Goal: Transaction & Acquisition: Purchase product/service

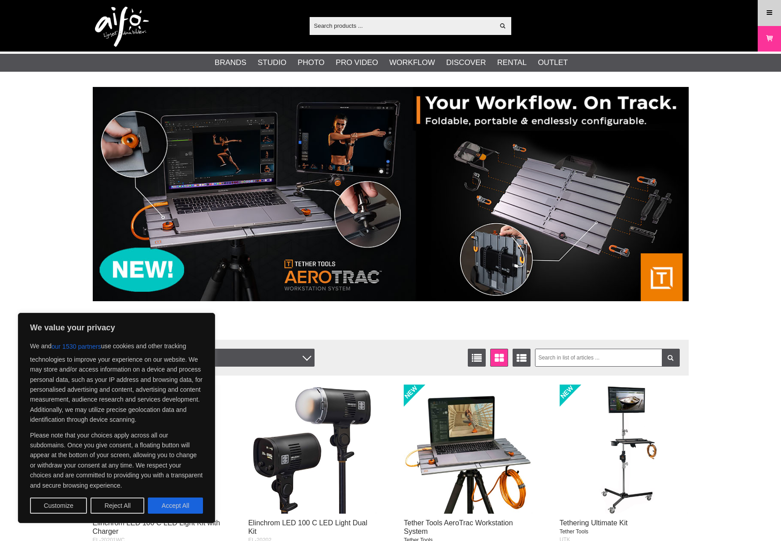
click at [765, 14] on icon at bounding box center [769, 13] width 8 height 10
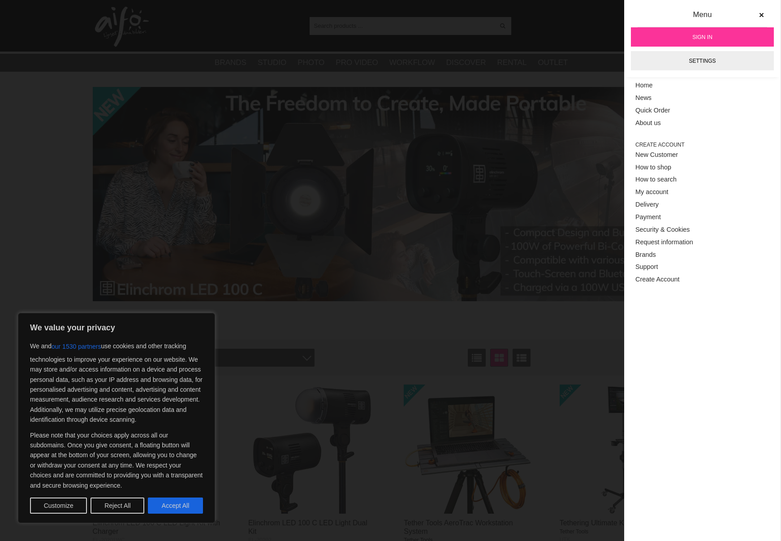
click at [712, 36] on link "Sign in" at bounding box center [702, 36] width 143 height 19
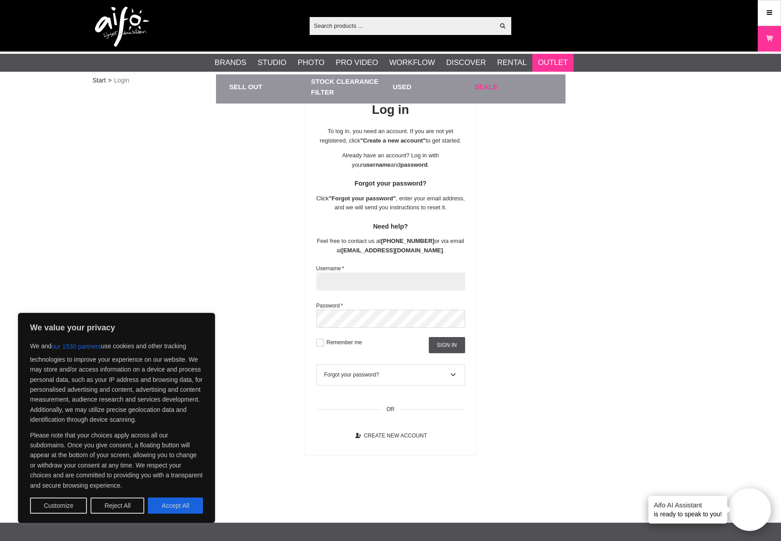
type input "akadeemia"
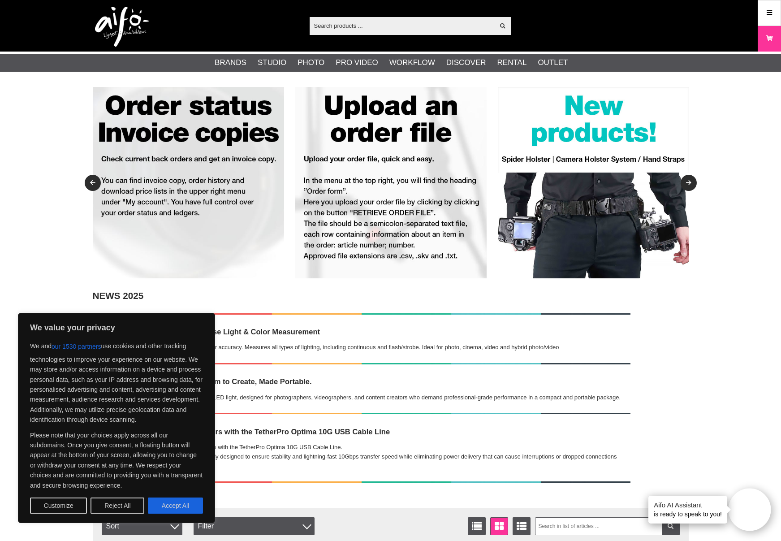
click at [440, 14] on div "Show all Products Categories out of products Your search for yielded no hits. P…" at bounding box center [390, 26] width 609 height 52
click at [440, 25] on input "text" at bounding box center [402, 25] width 185 height 13
paste input "PH82720"
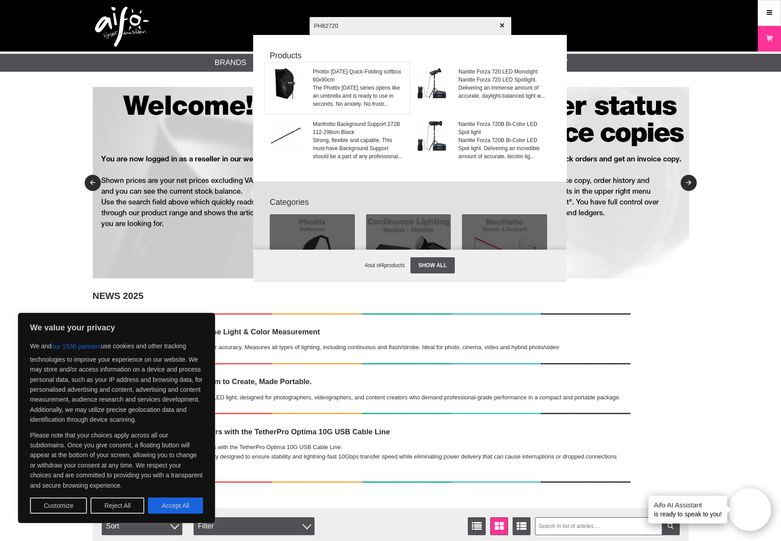
type input "PH82720"
click at [367, 73] on span "Phottix Raja Quick-Folding softbox 60x90cm" at bounding box center [358, 76] width 91 height 16
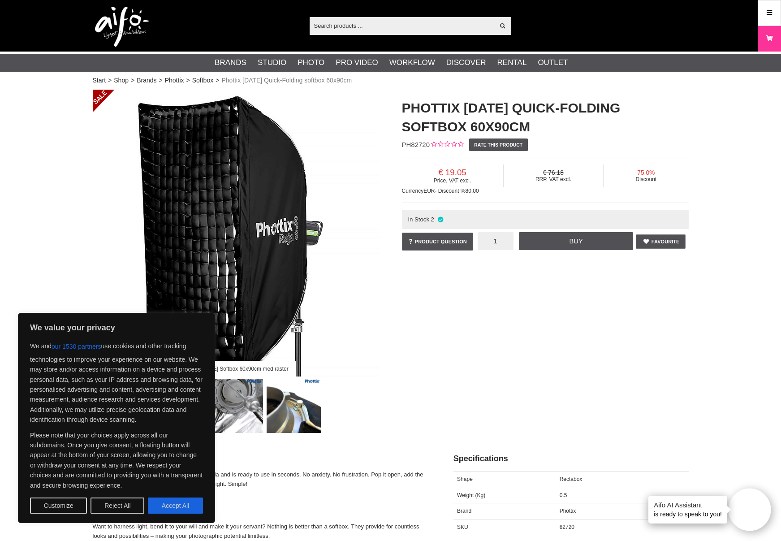
drag, startPoint x: 505, startPoint y: 240, endPoint x: 494, endPoint y: 240, distance: 10.8
click at [494, 240] on input "1" at bounding box center [496, 241] width 36 height 18
type input "2"
click at [573, 239] on link "Buy" at bounding box center [576, 241] width 114 height 18
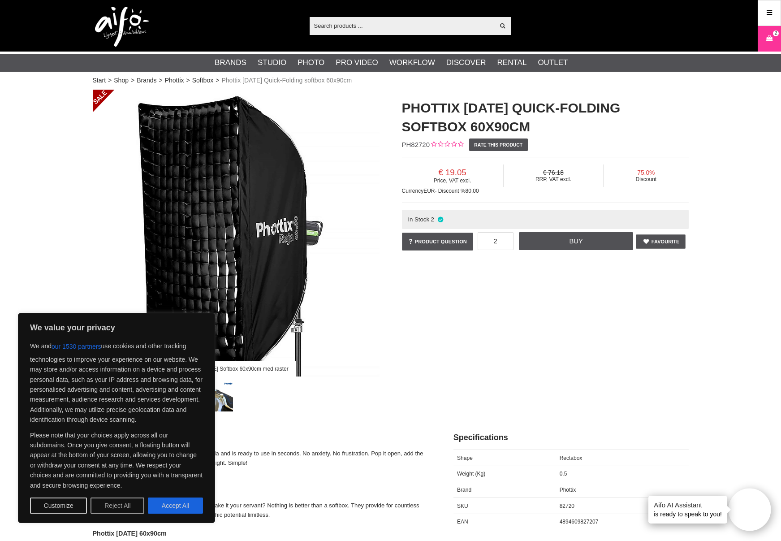
click at [111, 506] on button "Reject All" at bounding box center [118, 505] width 54 height 16
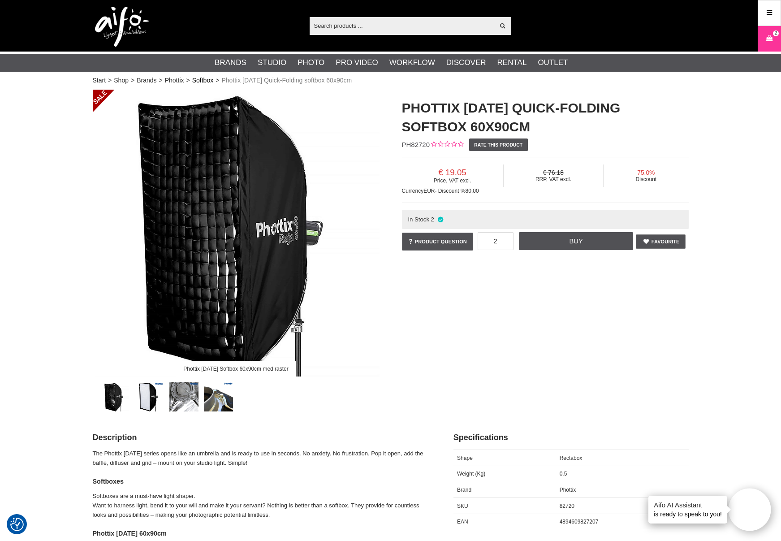
click at [208, 80] on link "Softbox" at bounding box center [202, 80] width 21 height 9
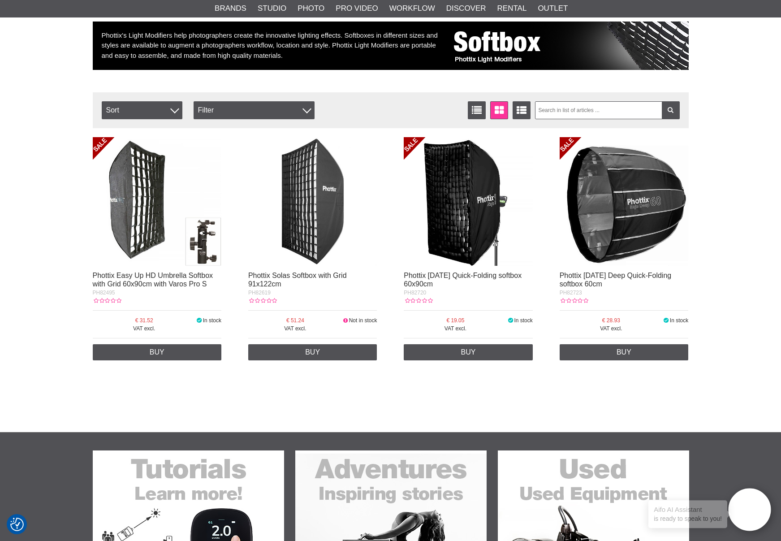
scroll to position [138, 0]
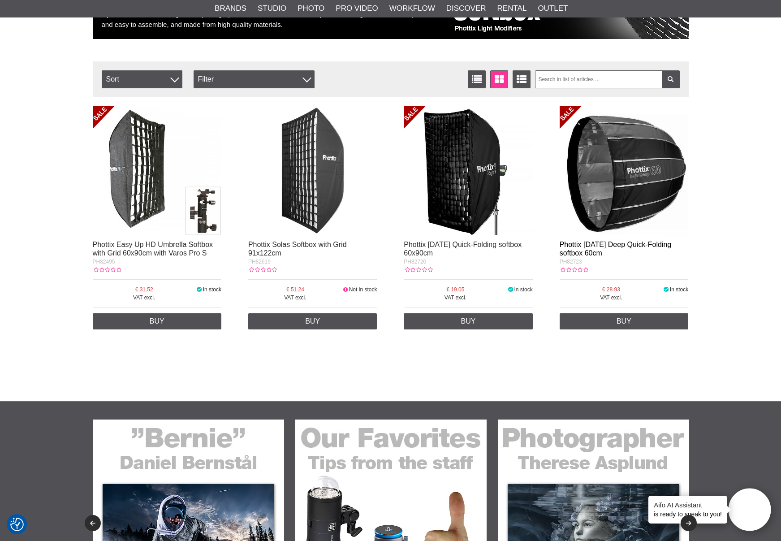
click at [615, 242] on link "Phottix [DATE] Deep Quick-Folding softbox 60cm" at bounding box center [616, 249] width 112 height 16
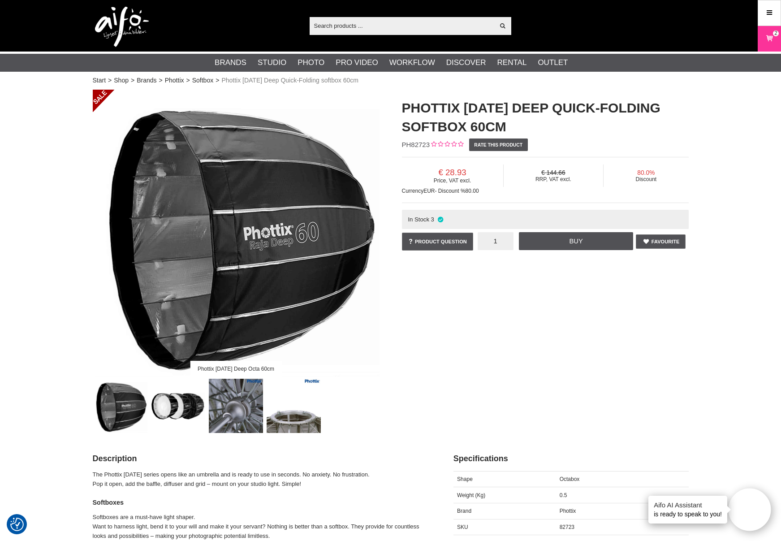
type input "4"
type input "3"
click at [585, 241] on link "Buy" at bounding box center [576, 241] width 114 height 18
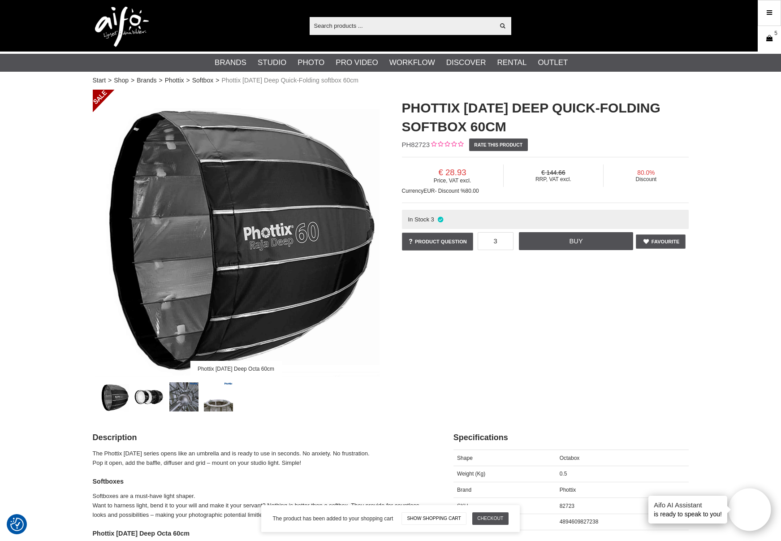
click at [770, 38] on icon at bounding box center [769, 39] width 9 height 10
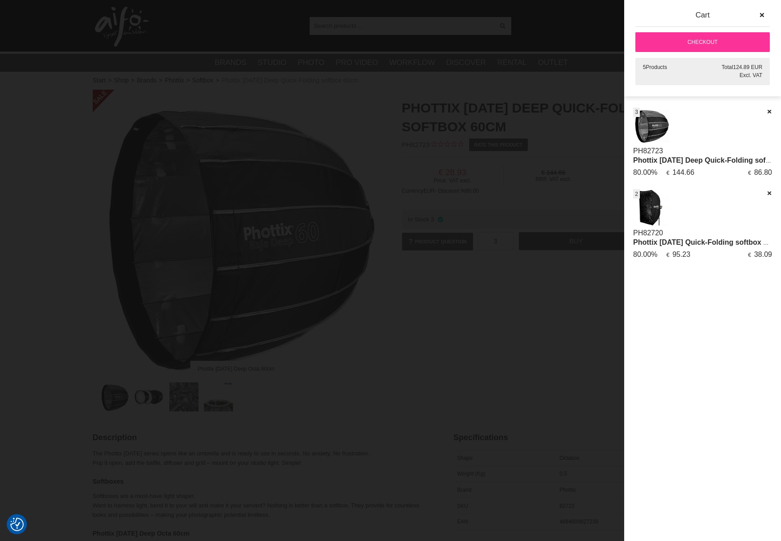
click at [519, 291] on div at bounding box center [390, 270] width 781 height 541
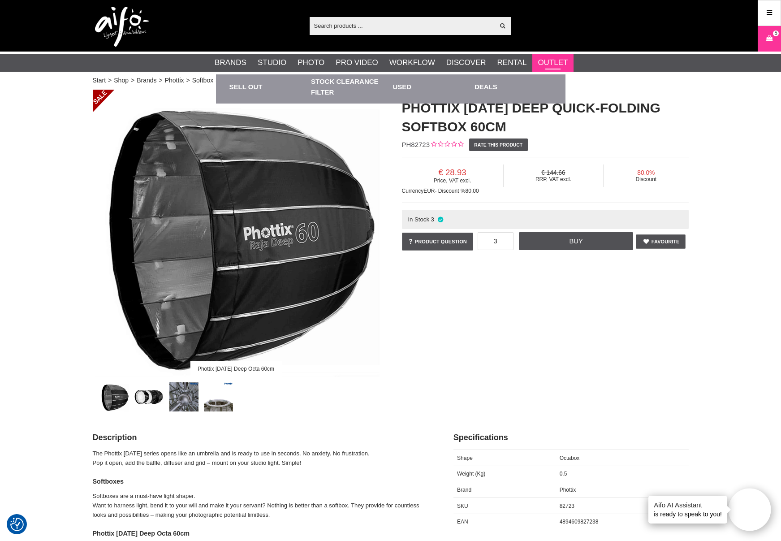
click at [547, 60] on link "Outlet" at bounding box center [553, 63] width 30 height 12
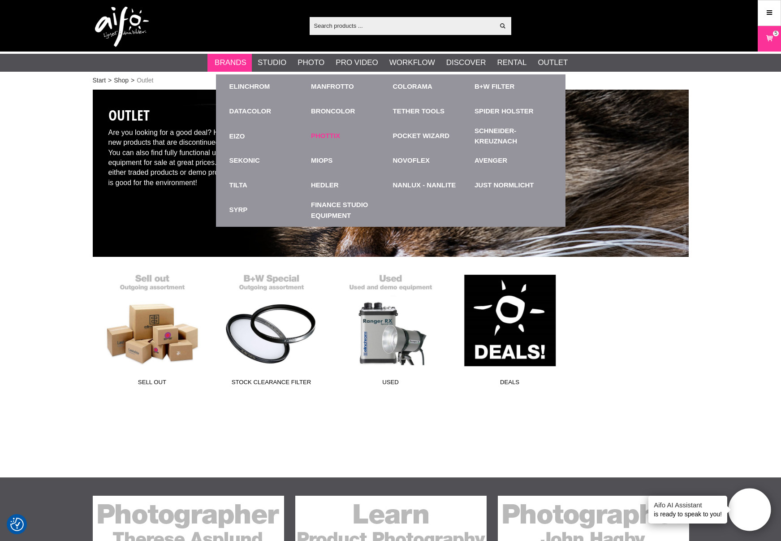
click at [330, 137] on link "Phottix" at bounding box center [325, 136] width 29 height 10
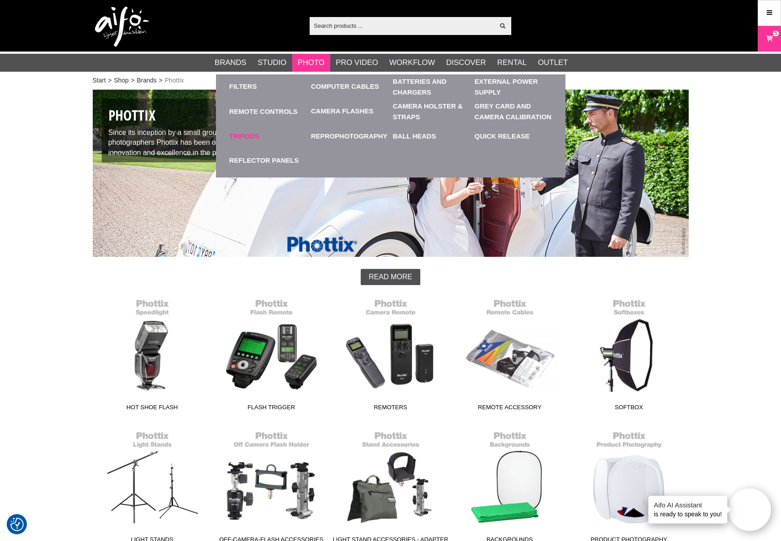
click at [249, 134] on link "Tripods" at bounding box center [268, 136] width 78 height 25
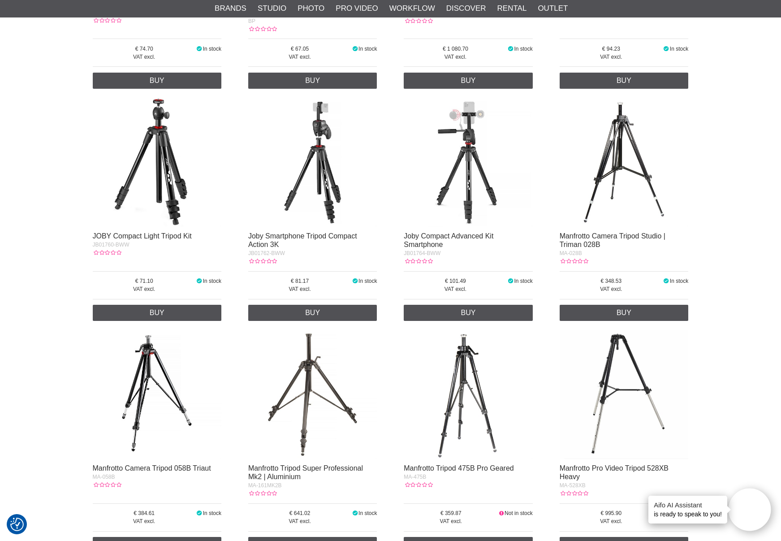
scroll to position [402, 0]
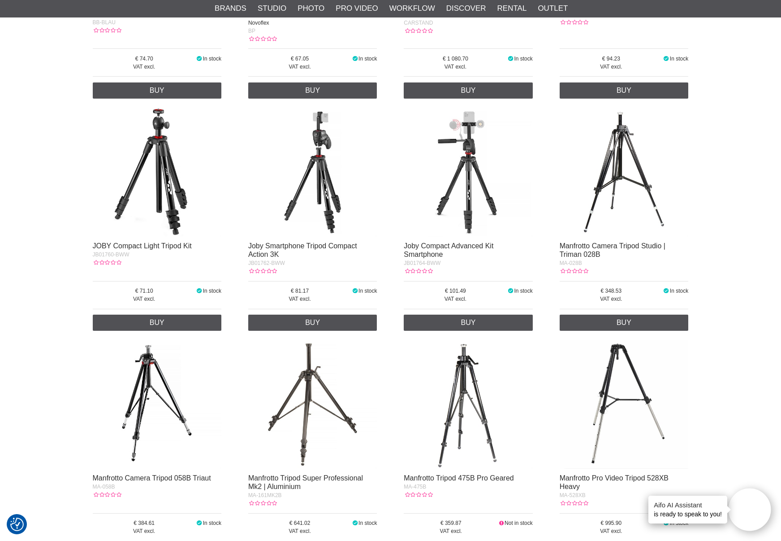
click at [471, 157] on img at bounding box center [468, 172] width 129 height 129
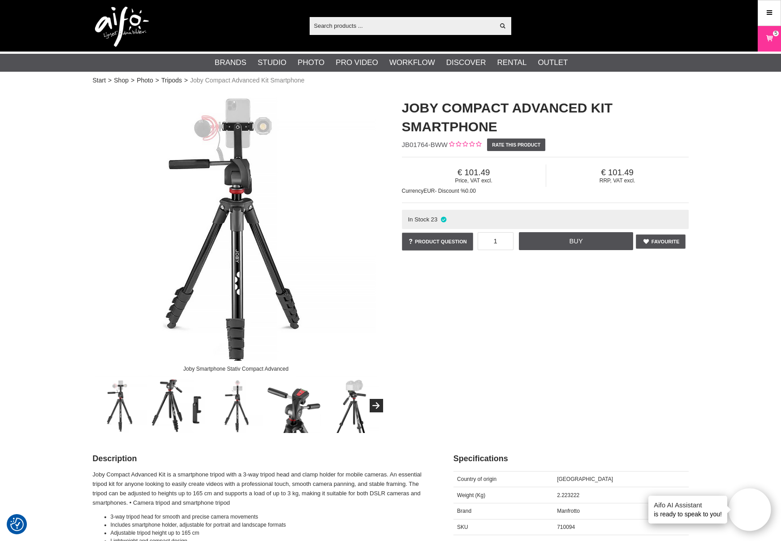
click at [238, 287] on img at bounding box center [236, 233] width 287 height 287
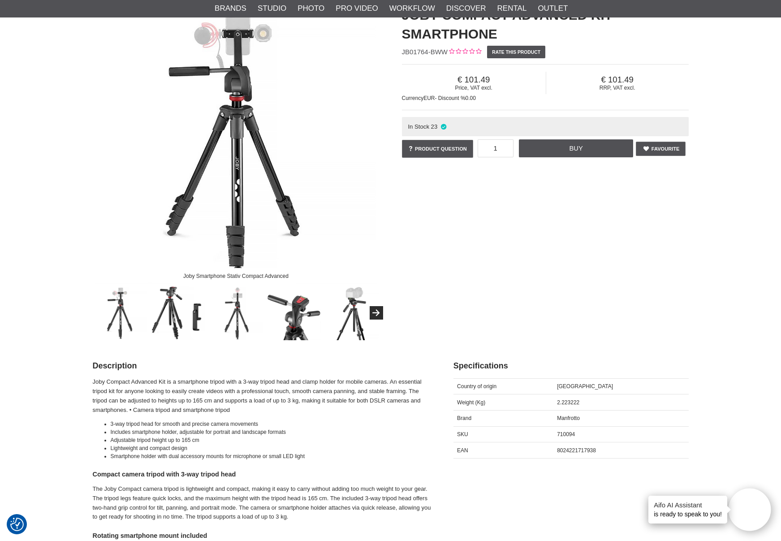
scroll to position [107, 0]
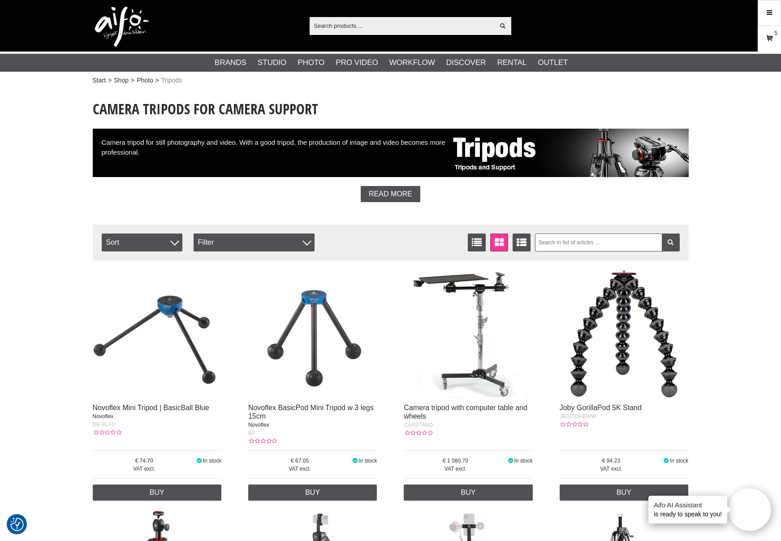
click at [768, 40] on icon at bounding box center [769, 39] width 9 height 10
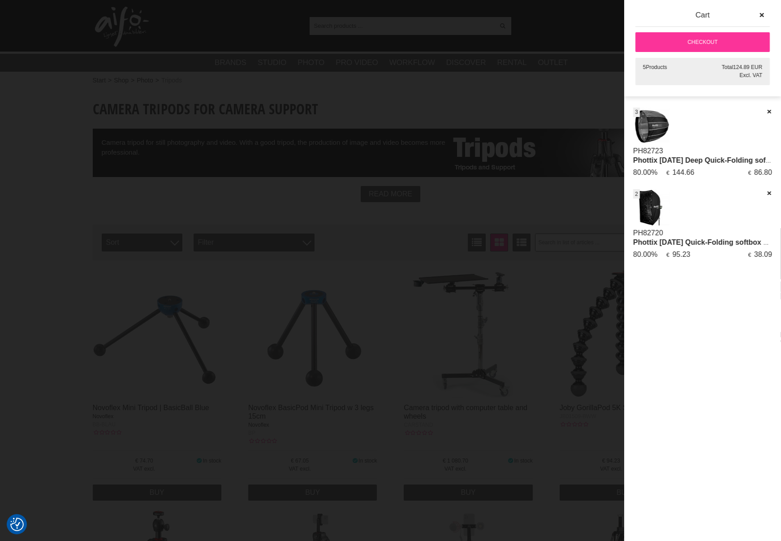
click at [693, 38] on link "Checkout" at bounding box center [702, 42] width 134 height 20
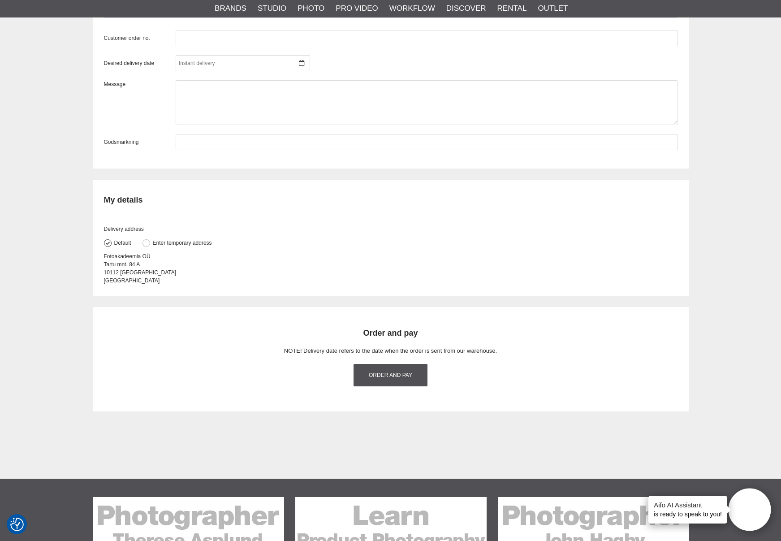
scroll to position [867, 0]
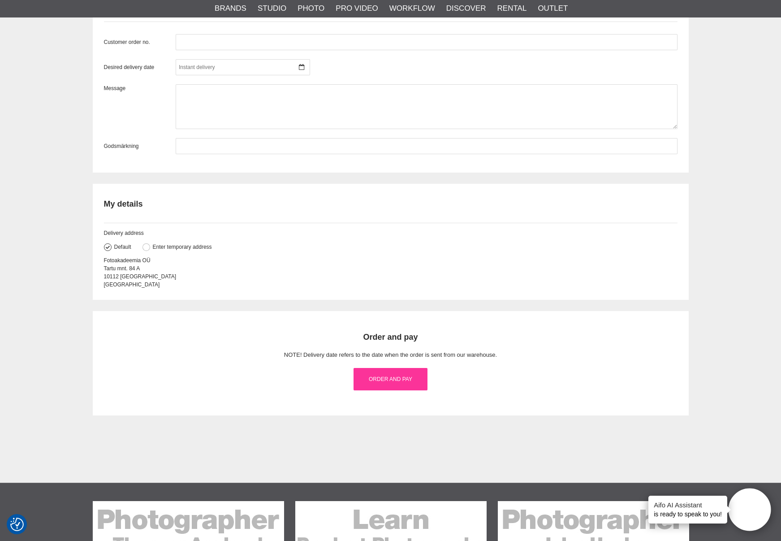
click at [381, 376] on link "Order and pay" at bounding box center [390, 379] width 73 height 22
